Goal: Task Accomplishment & Management: Manage account settings

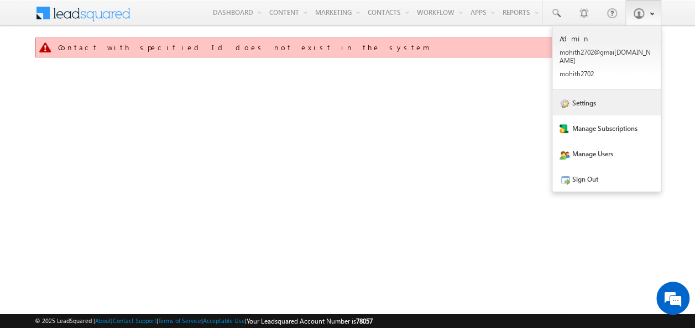
click at [606, 97] on link "Settings" at bounding box center [606, 102] width 108 height 25
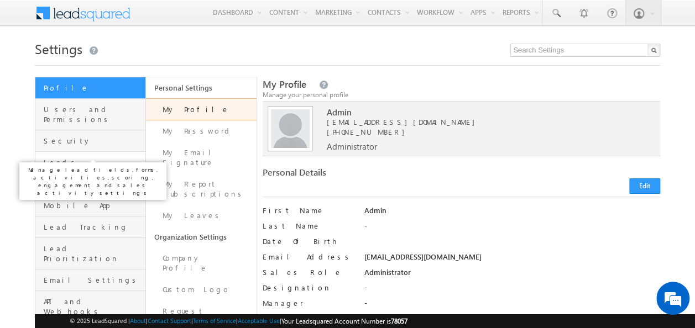
click at [54, 157] on span "Leads" at bounding box center [93, 162] width 99 height 10
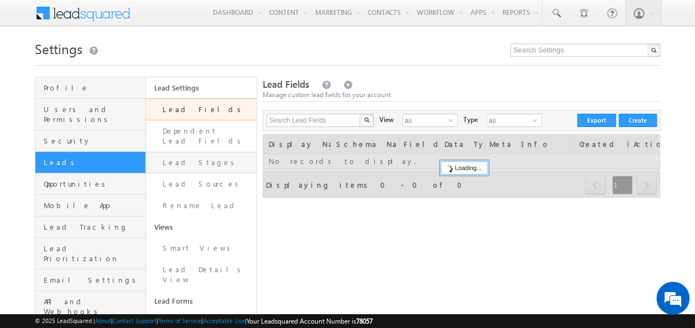
click at [188, 152] on link "Lead Stages" at bounding box center [201, 163] width 111 height 22
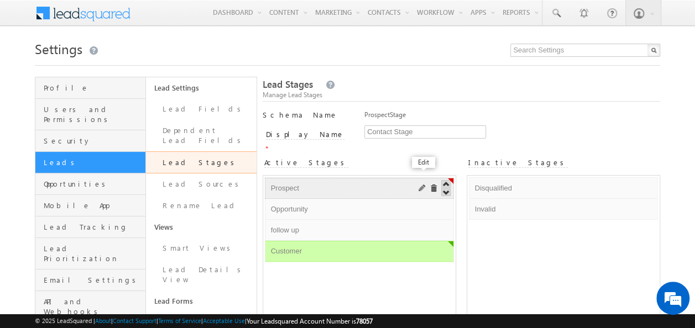
click at [422, 185] on span at bounding box center [422, 189] width 8 height 8
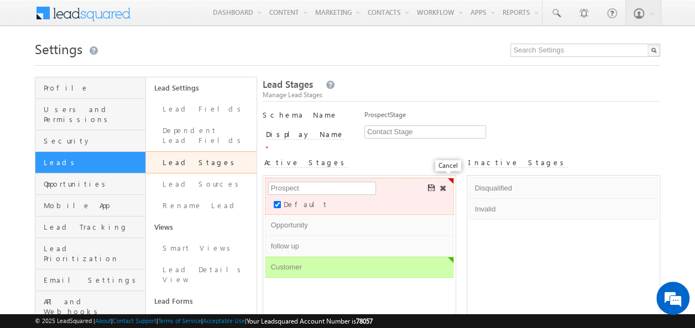
click at [445, 185] on span at bounding box center [443, 189] width 8 height 8
